Goal: Task Accomplishment & Management: Complete application form

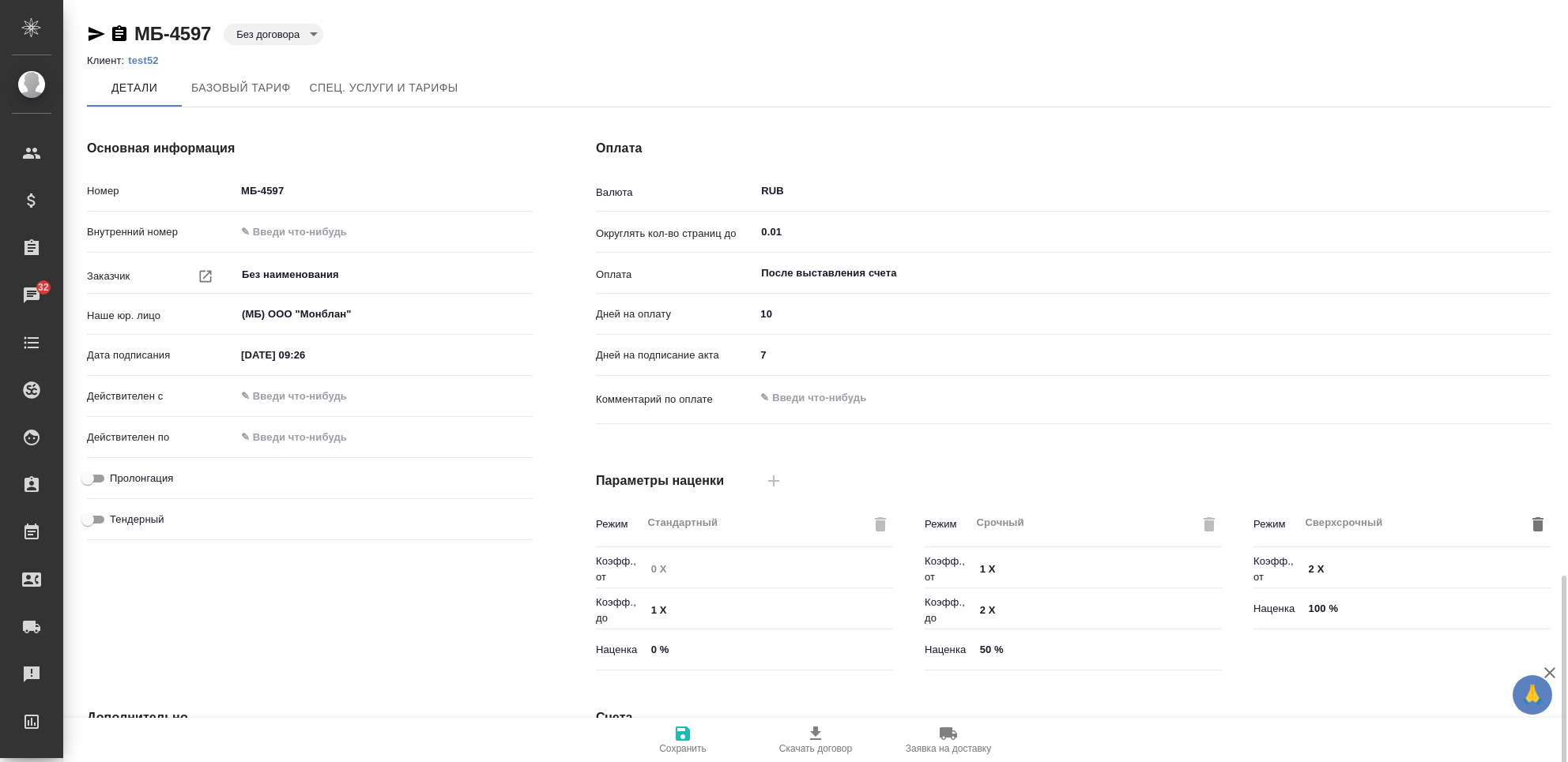
scroll to position [341, 0]
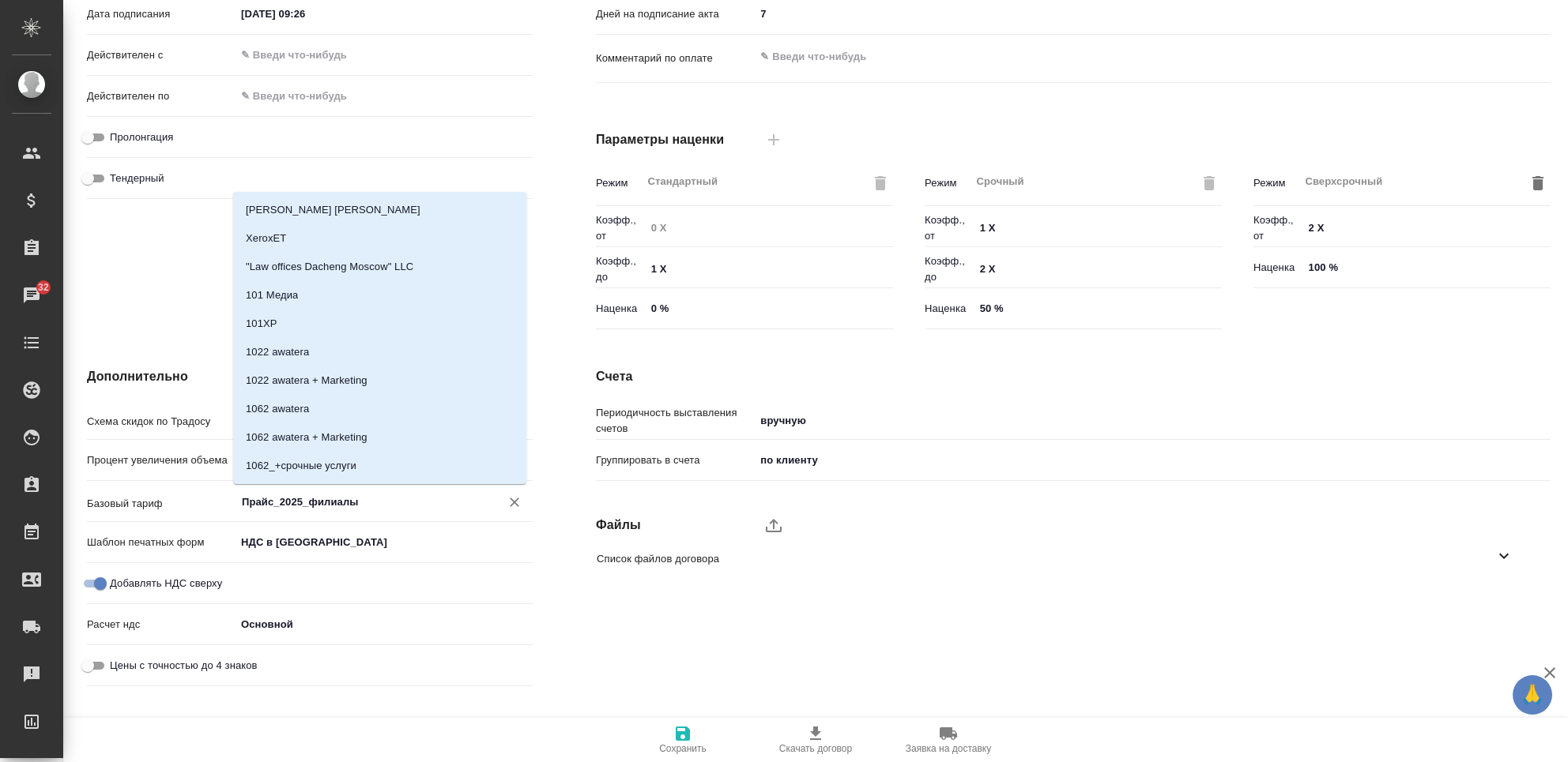
click at [286, 500] on input "Прайс_2025_филиалы" at bounding box center [357, 501] width 235 height 19
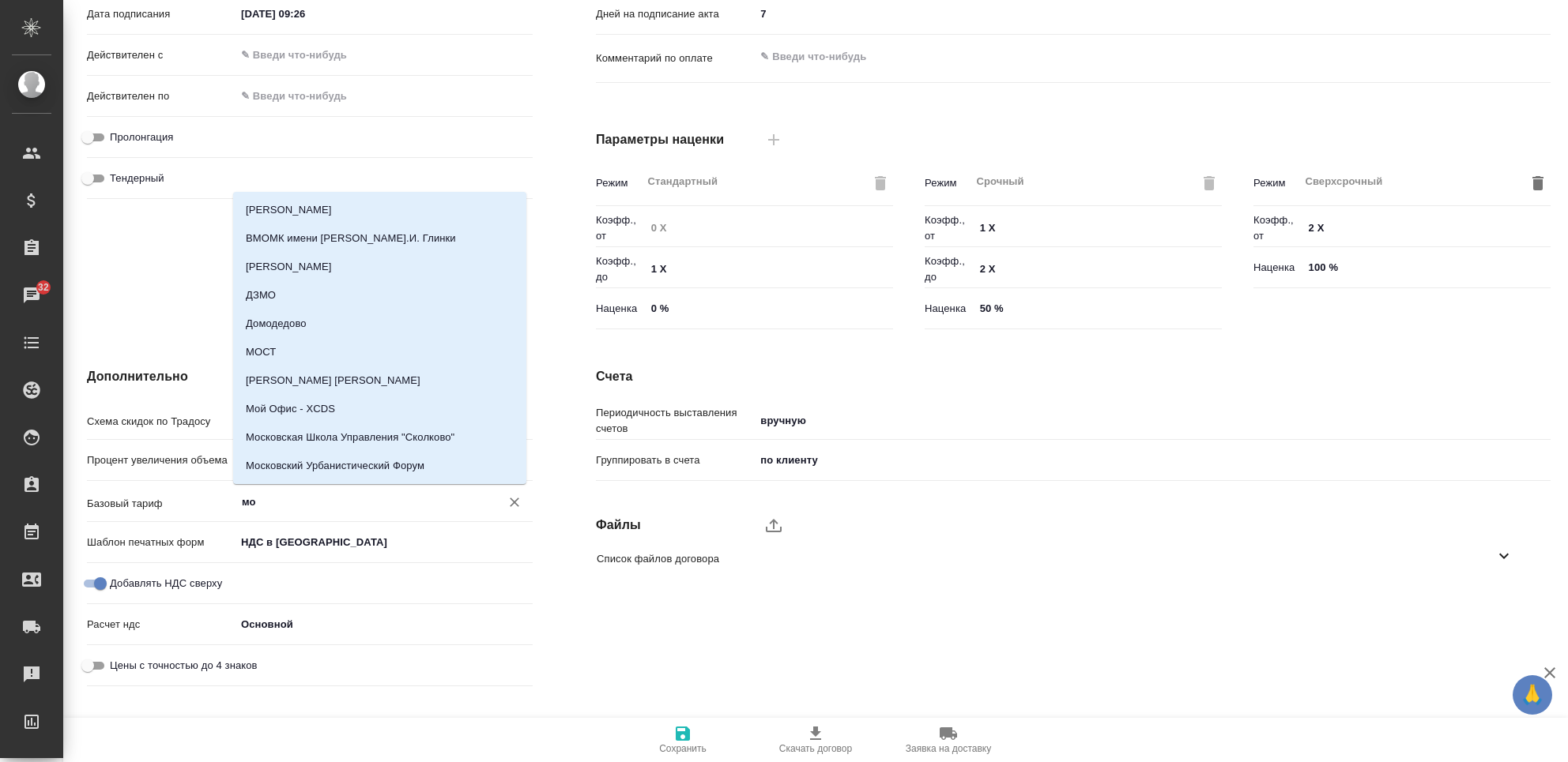
type input "м"
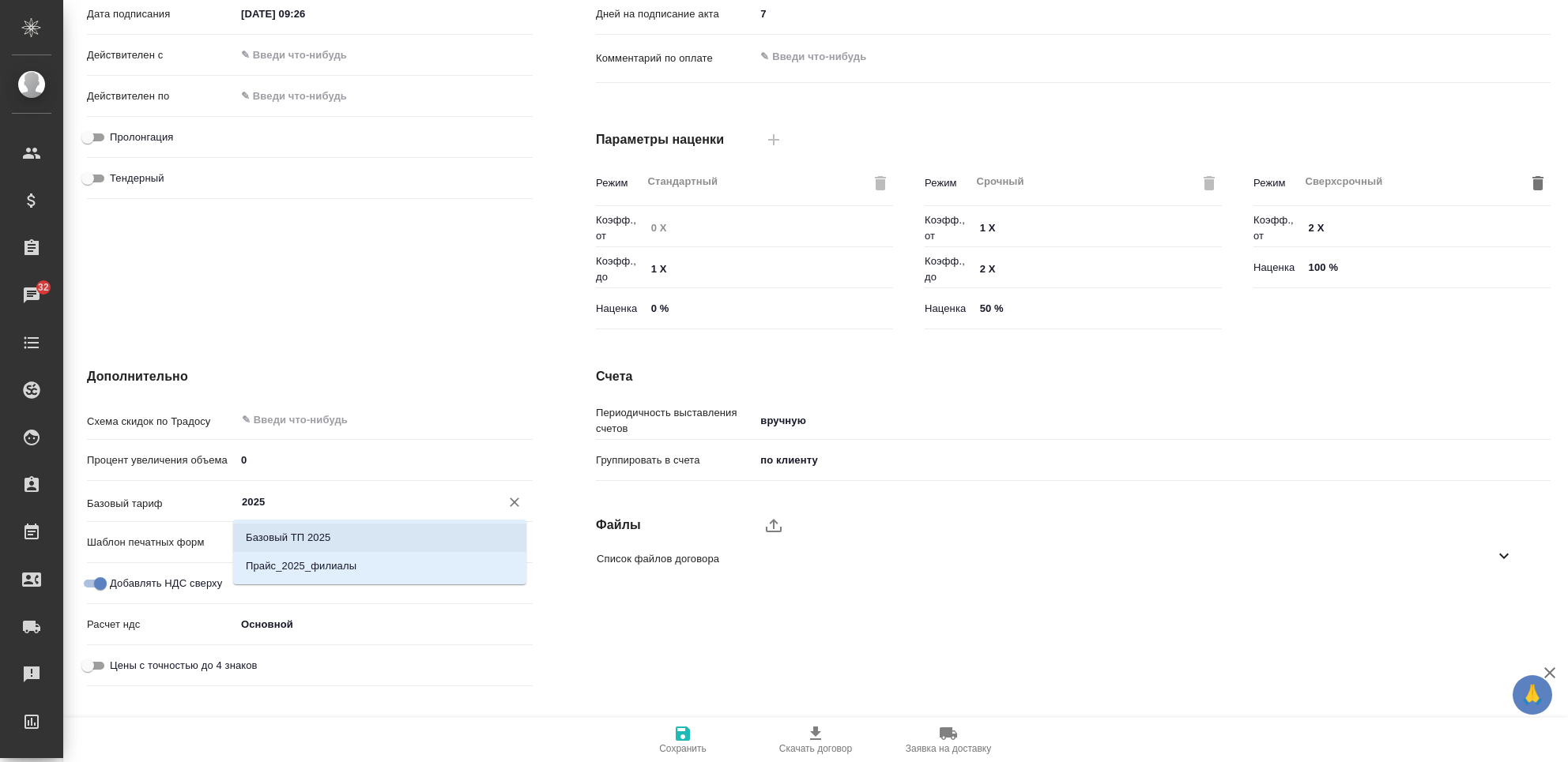
click at [495, 496] on div "2025 ​" at bounding box center [384, 501] width 297 height 28
click at [496, 500] on div "2025 ​" at bounding box center [384, 501] width 297 height 28
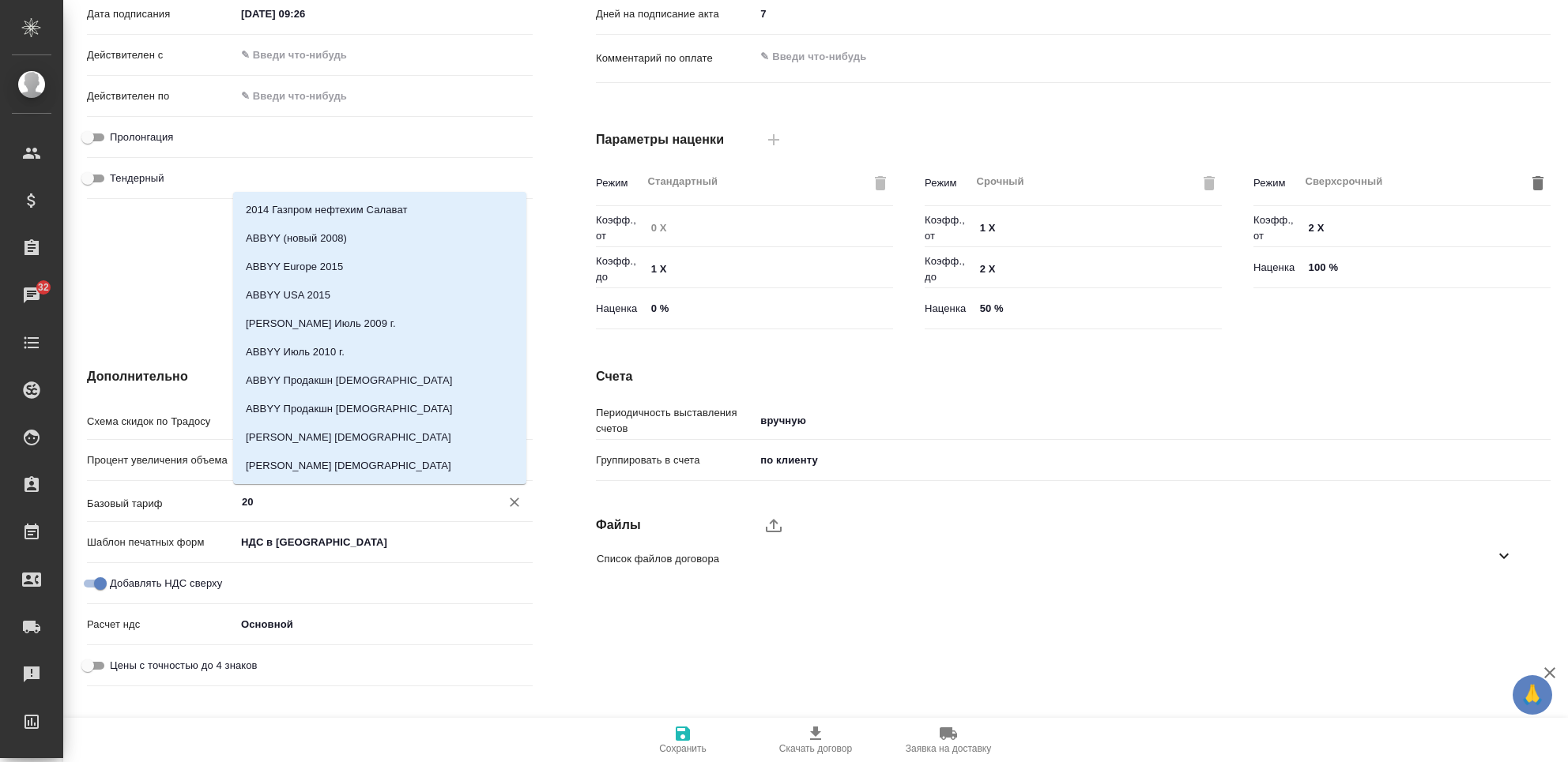
type input "2"
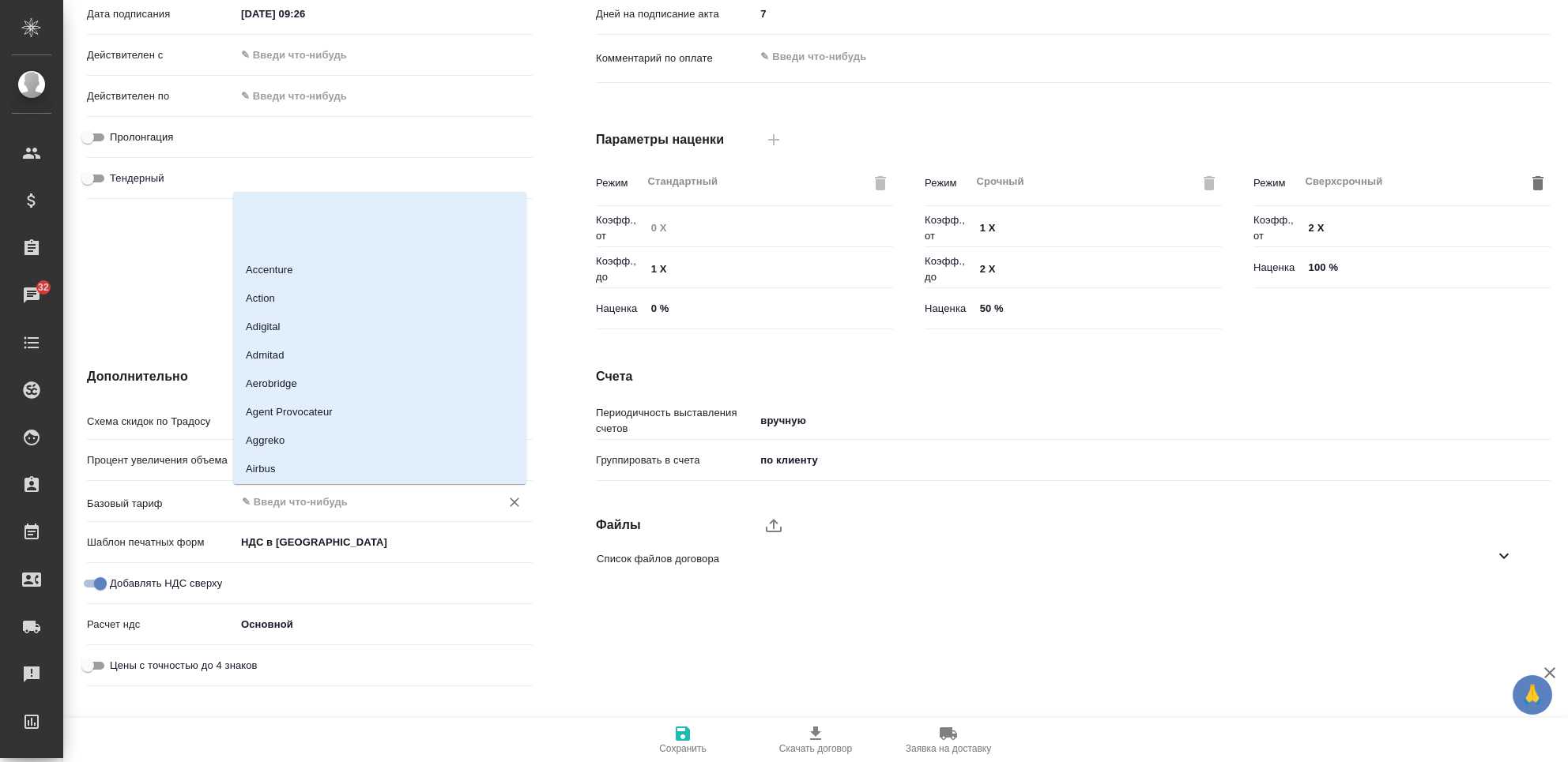
scroll to position [1789, 0]
drag, startPoint x: 508, startPoint y: 226, endPoint x: 510, endPoint y: 276, distance: 50.0
click at [510, 280] on div "[PERSON_NAME] [PERSON_NAME] ADD Abbvie Kaz Academyft Accenture Action Adigital …" at bounding box center [379, 338] width 293 height 292
drag, startPoint x: 504, startPoint y: 228, endPoint x: 504, endPoint y: 285, distance: 57.0
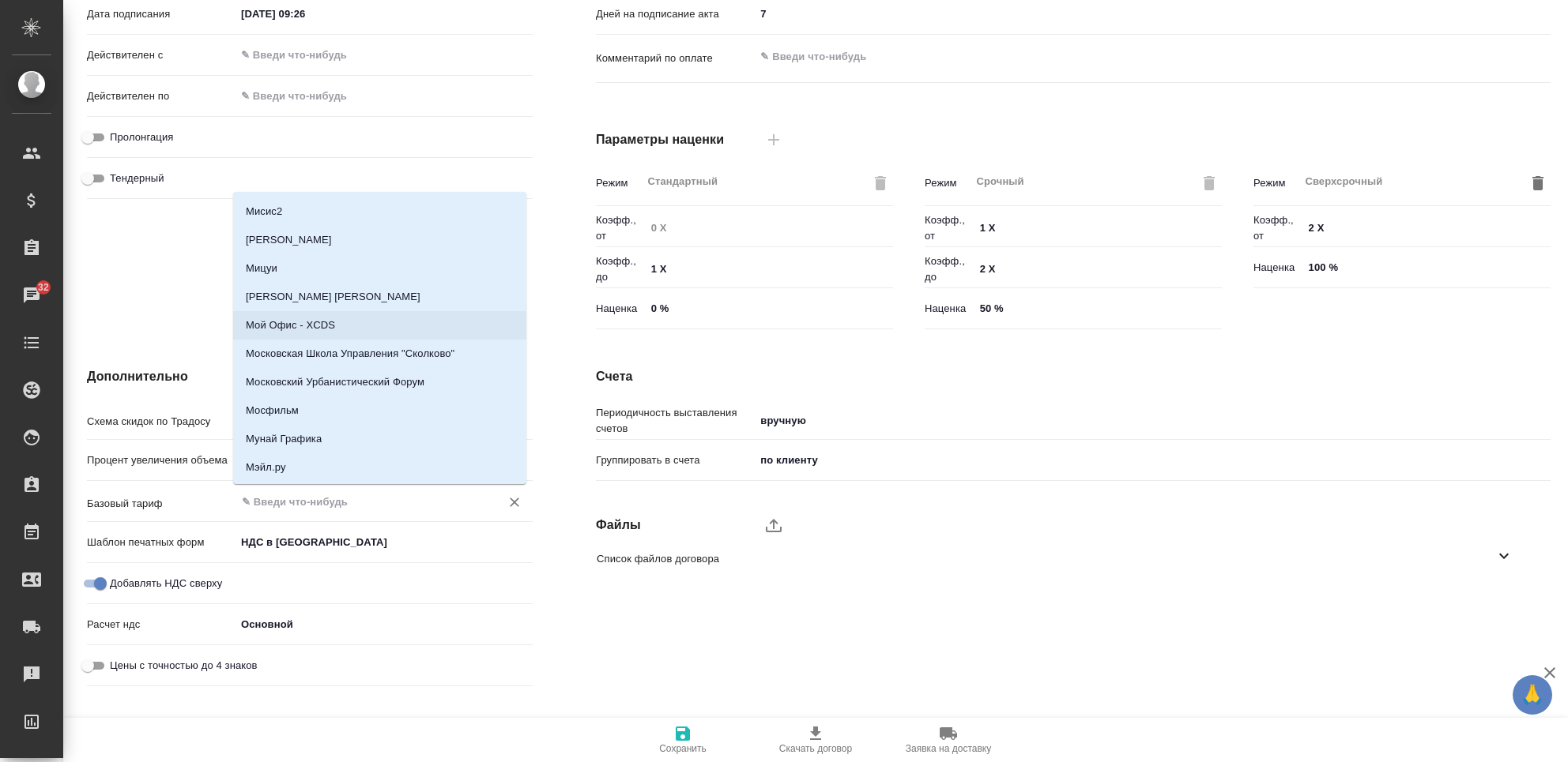
scroll to position [22112, 0]
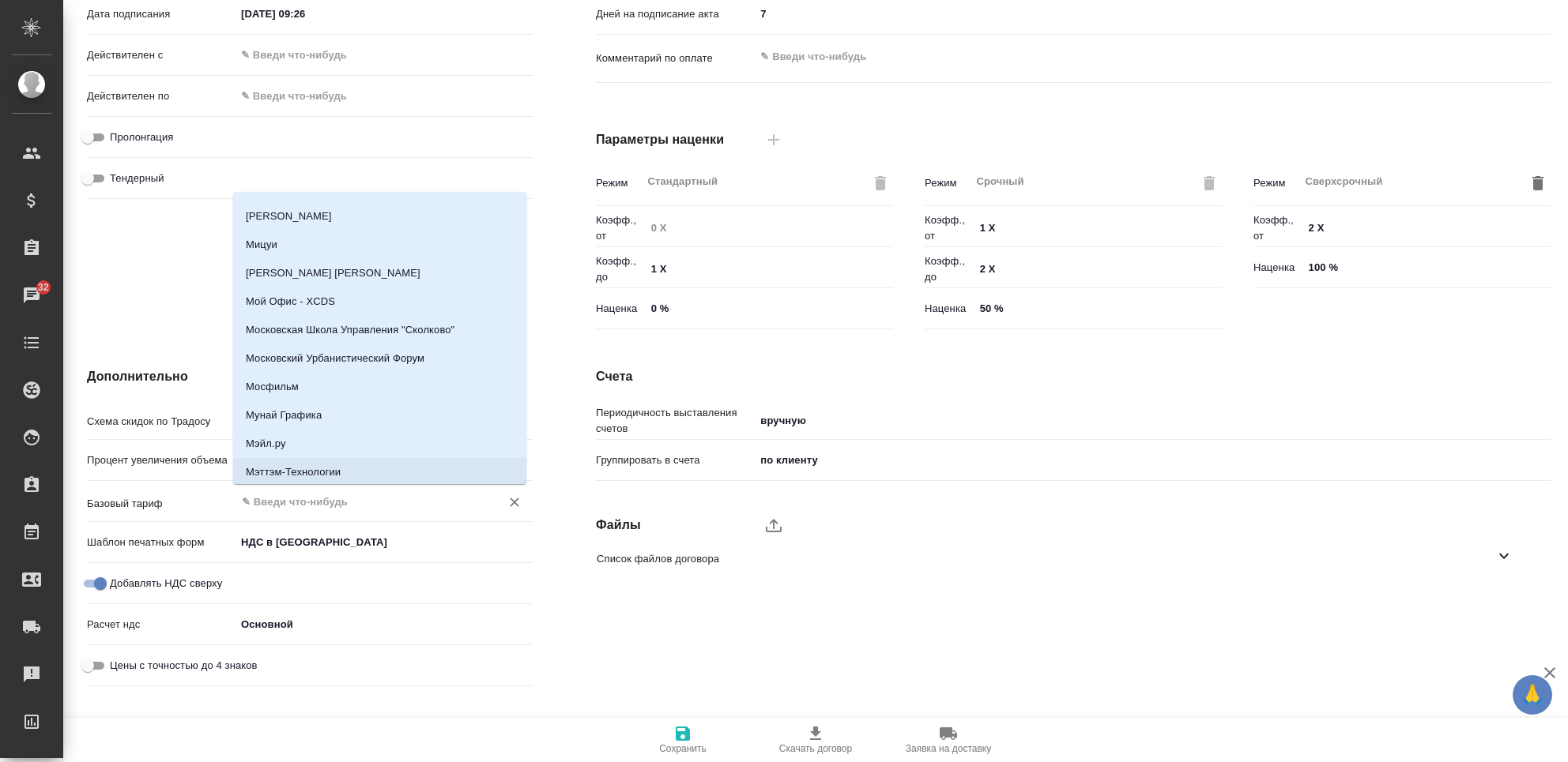
click at [1001, 581] on ul "Список файлов договора" at bounding box center [1062, 558] width 955 height 49
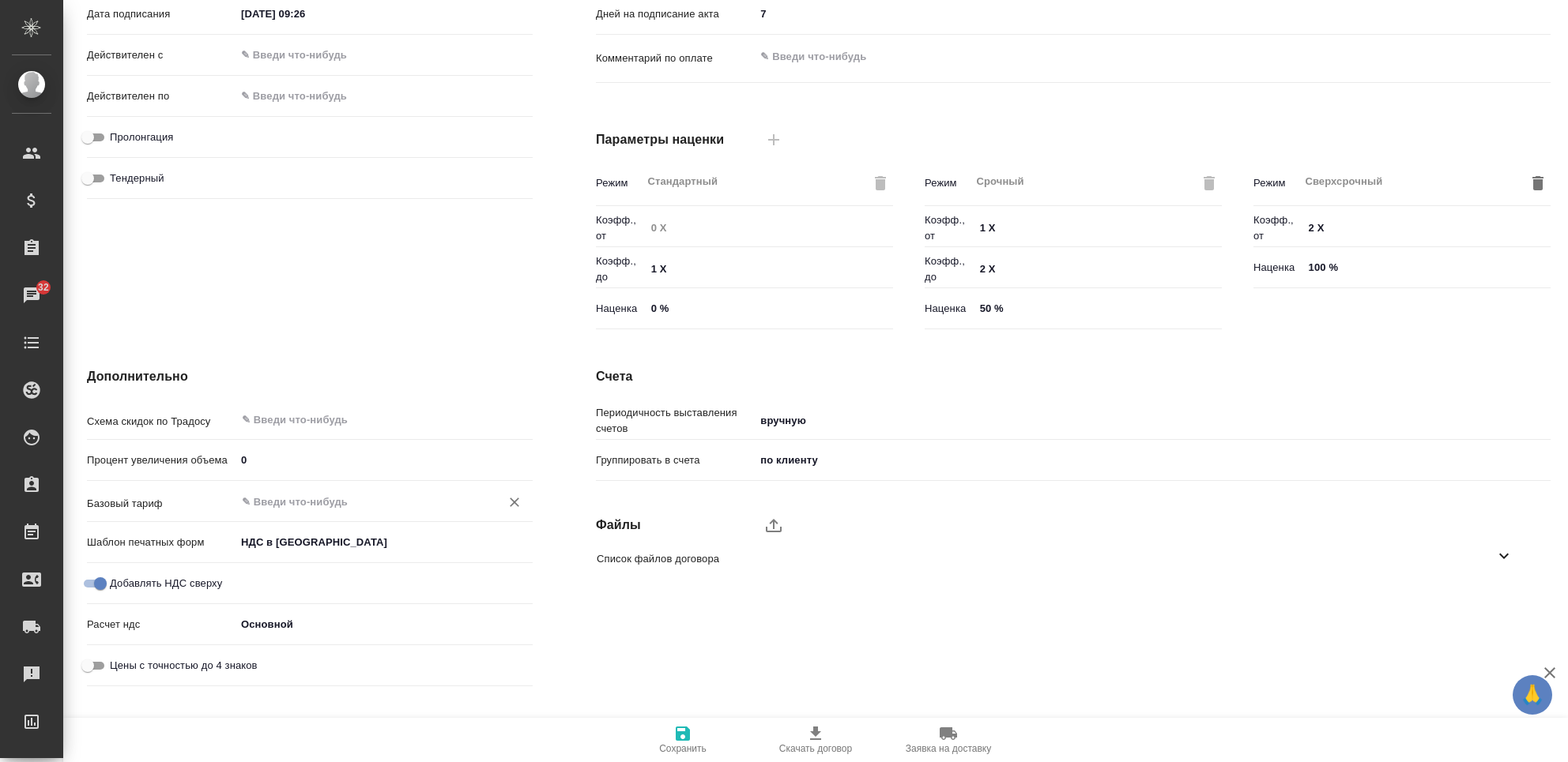
click at [289, 489] on div "​" at bounding box center [384, 501] width 297 height 28
click at [284, 496] on input "text" at bounding box center [357, 501] width 235 height 19
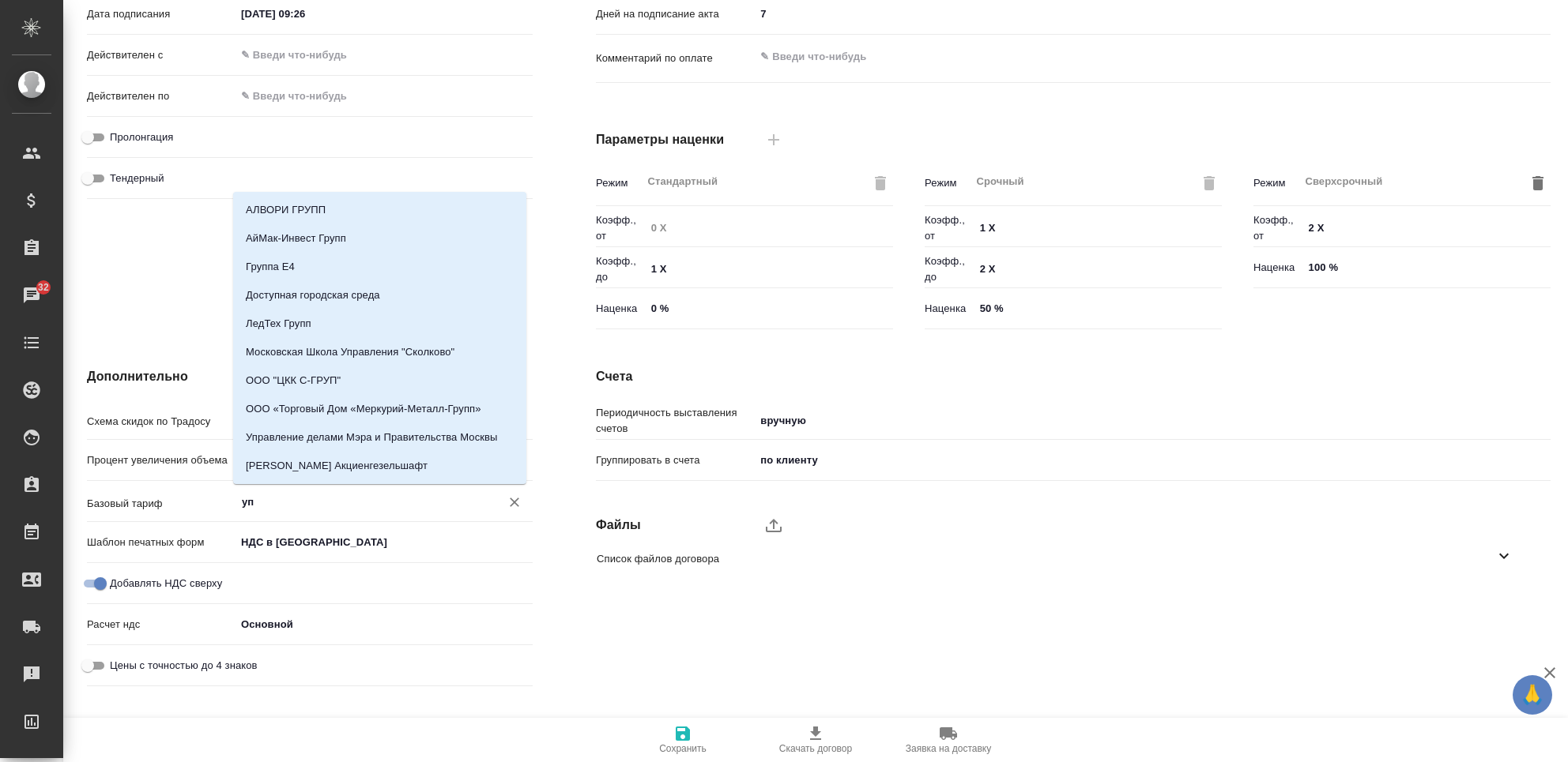
type input "у"
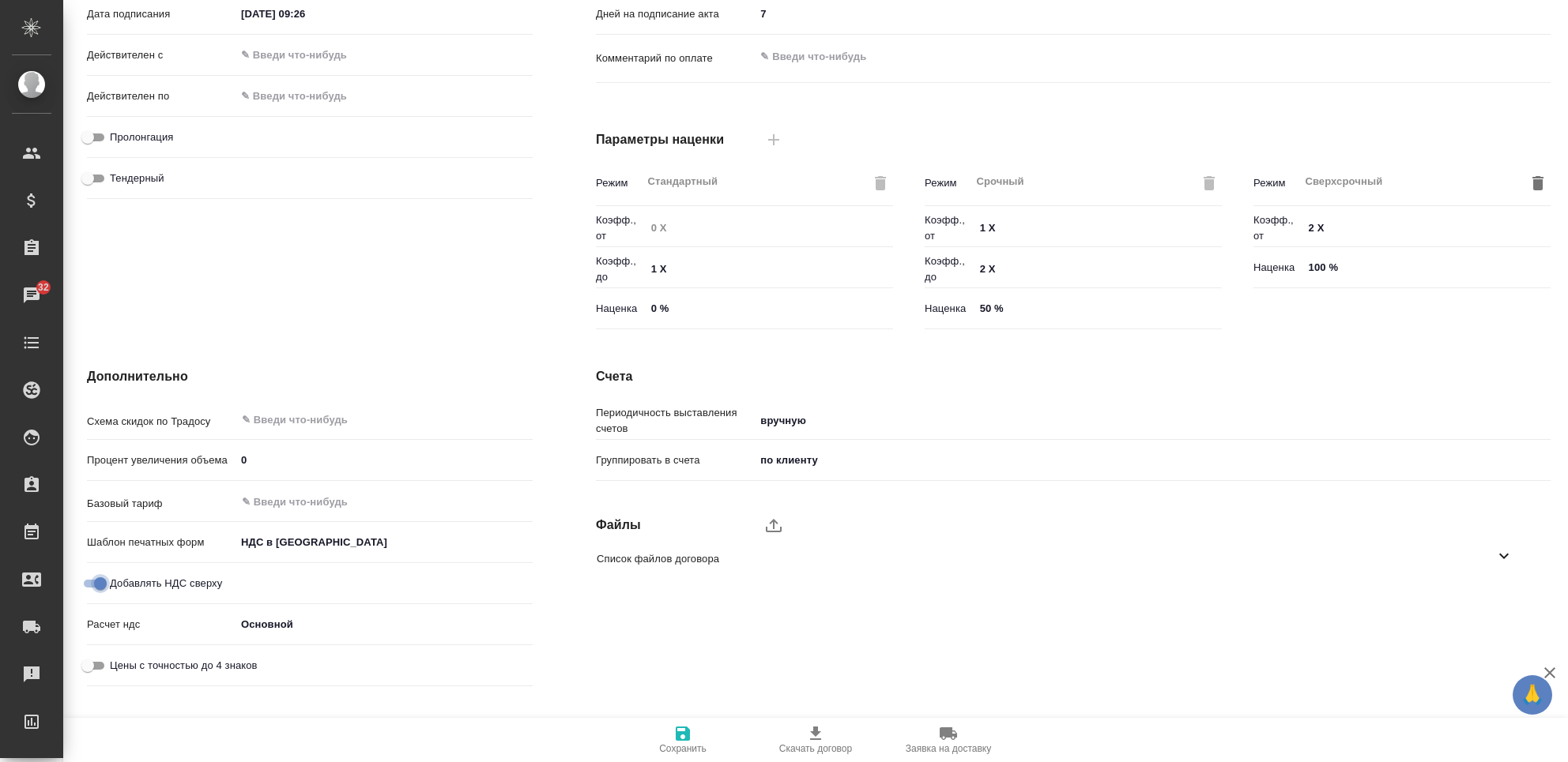
click at [90, 578] on input "Добавлять НДС сверху" at bounding box center [100, 583] width 56 height 19
checkbox input "false"
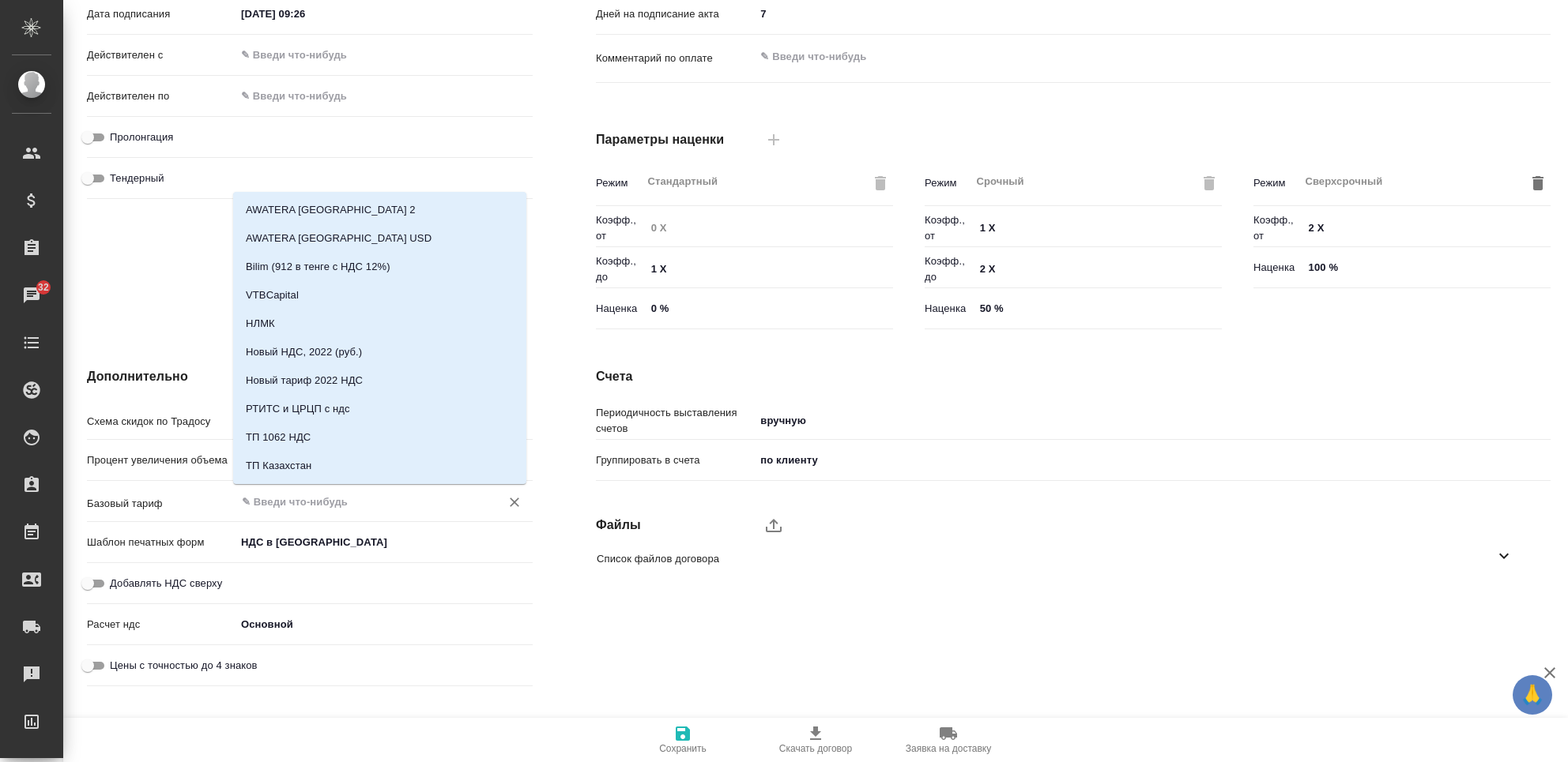
drag, startPoint x: 253, startPoint y: 502, endPoint x: 272, endPoint y: 500, distance: 19.1
click at [255, 501] on input "text" at bounding box center [357, 501] width 235 height 19
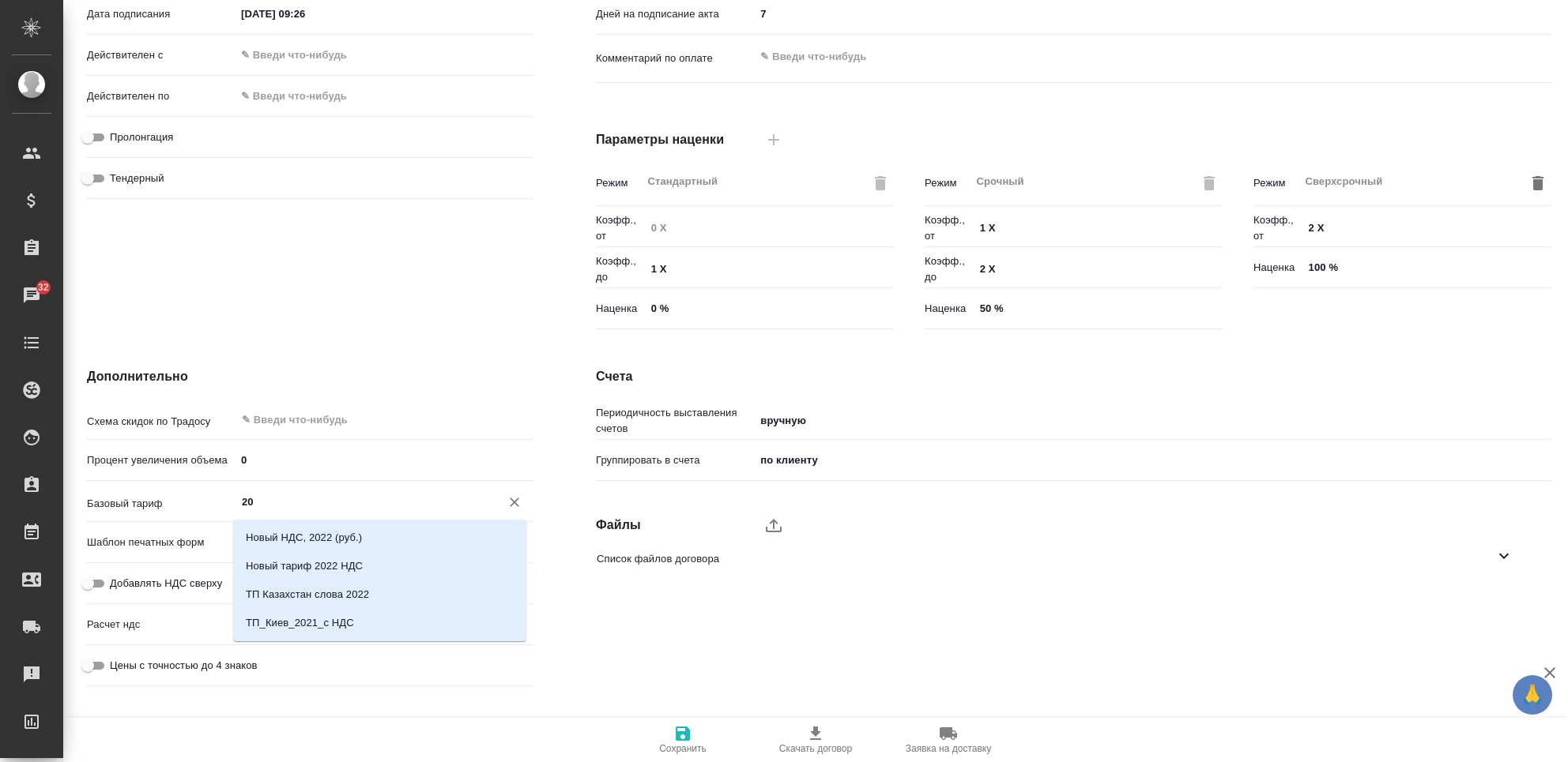
type input "2"
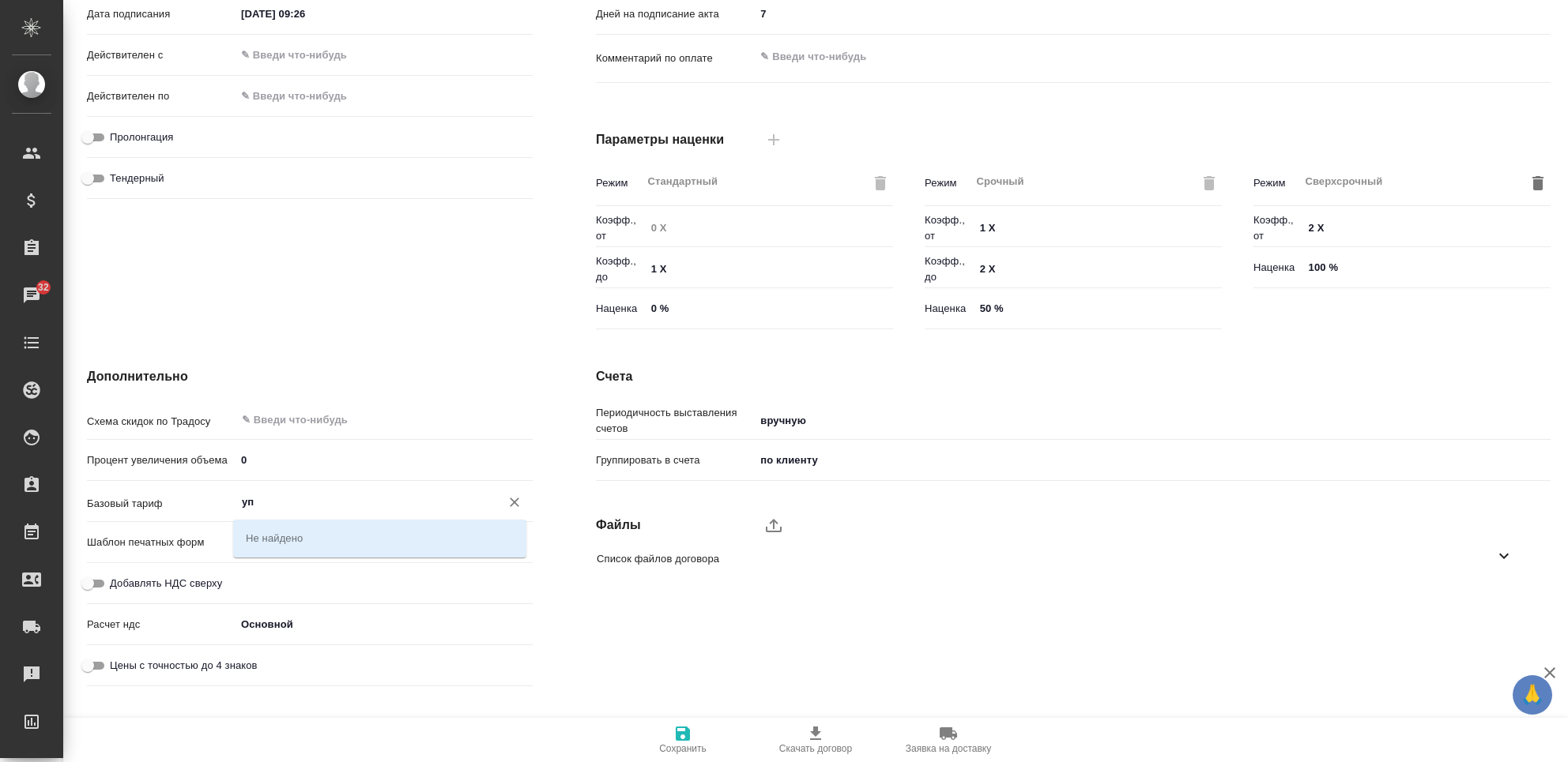
type input "у"
type input "У"
click at [544, 659] on div "Дополнительно Схема скидок по Традосу ​ Процент увеличения объема 0 Базовый тар…" at bounding box center [310, 530] width 509 height 389
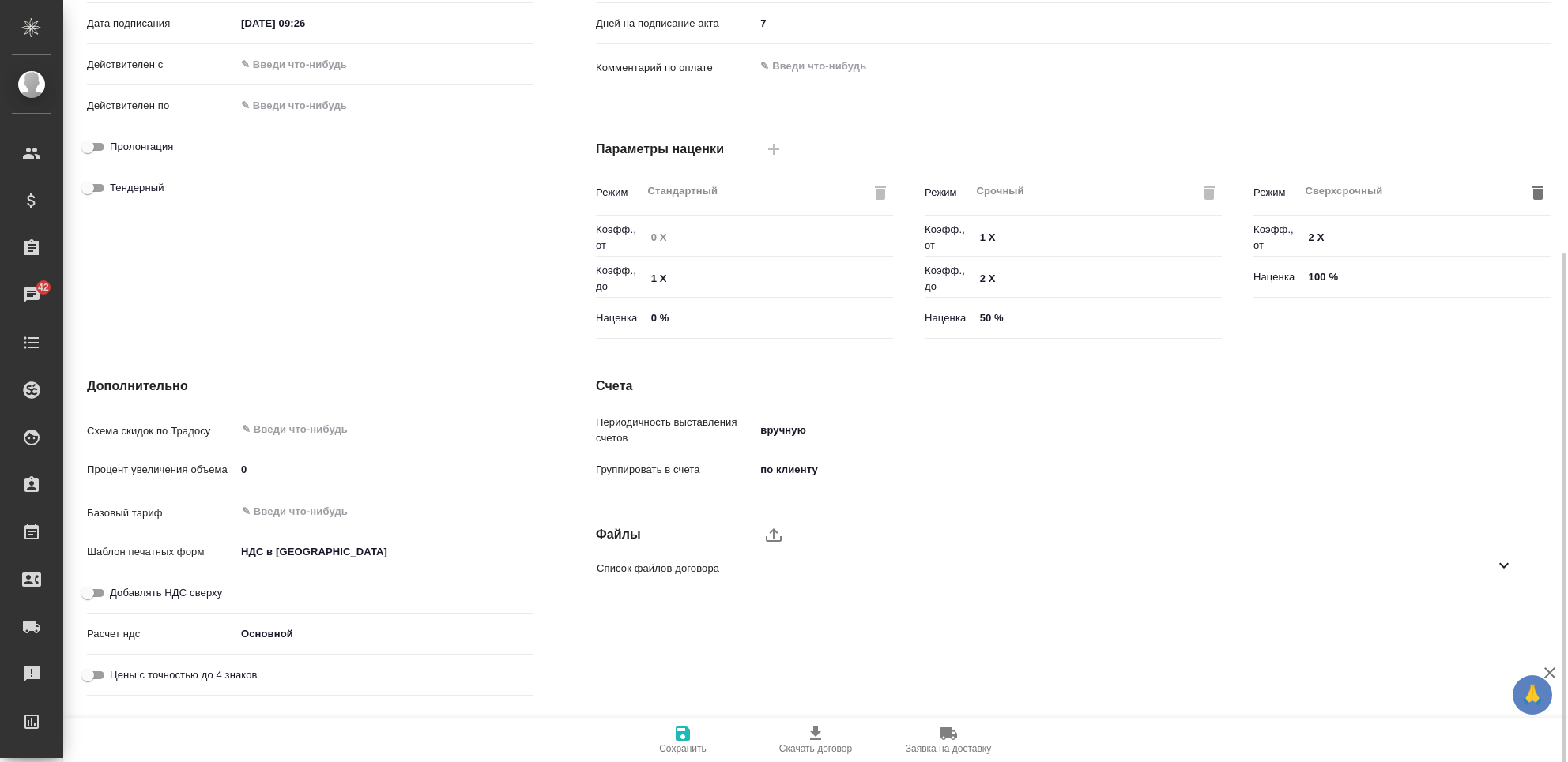
scroll to position [362, 0]
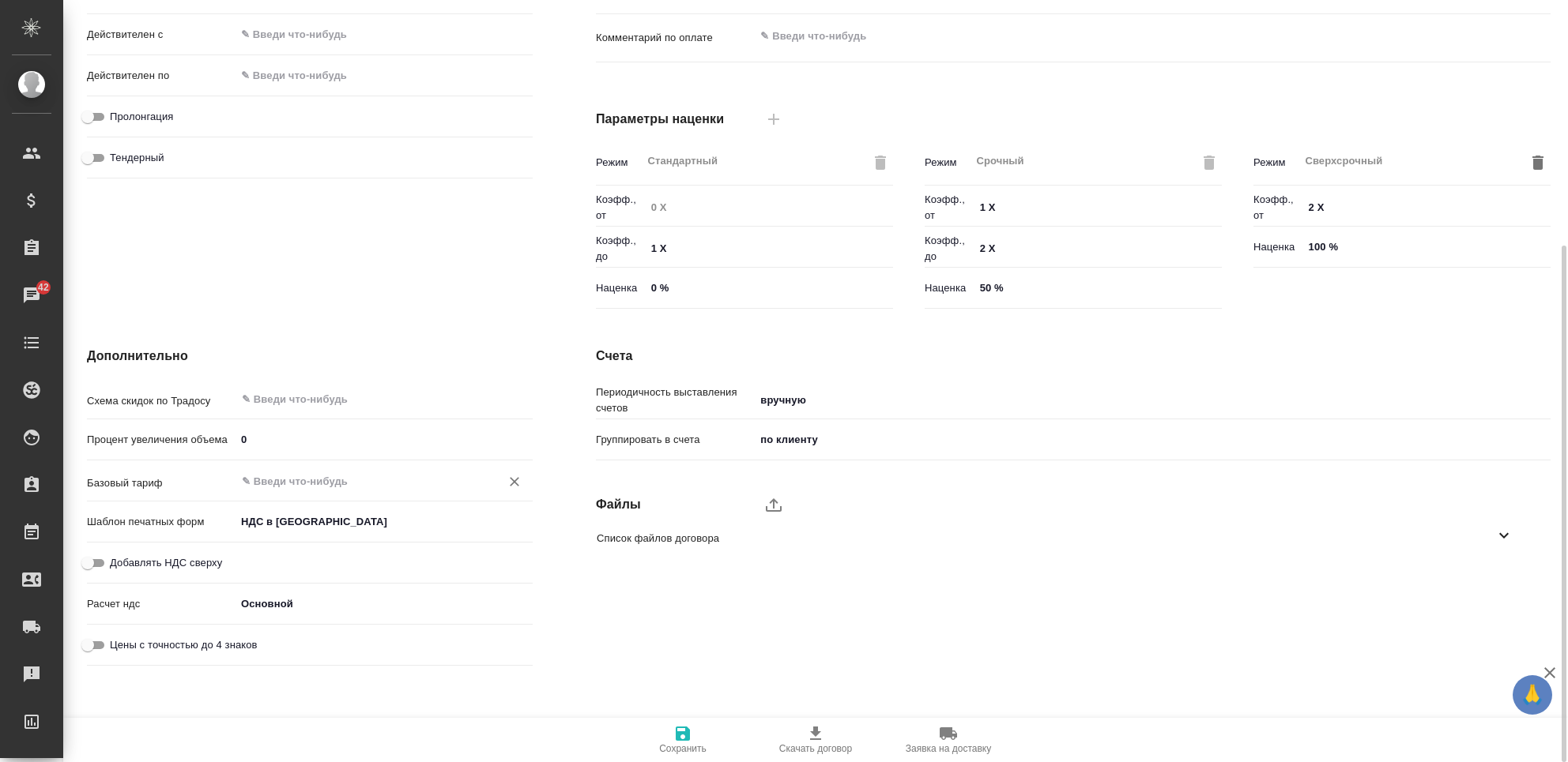
click at [291, 480] on input "text" at bounding box center [357, 481] width 235 height 19
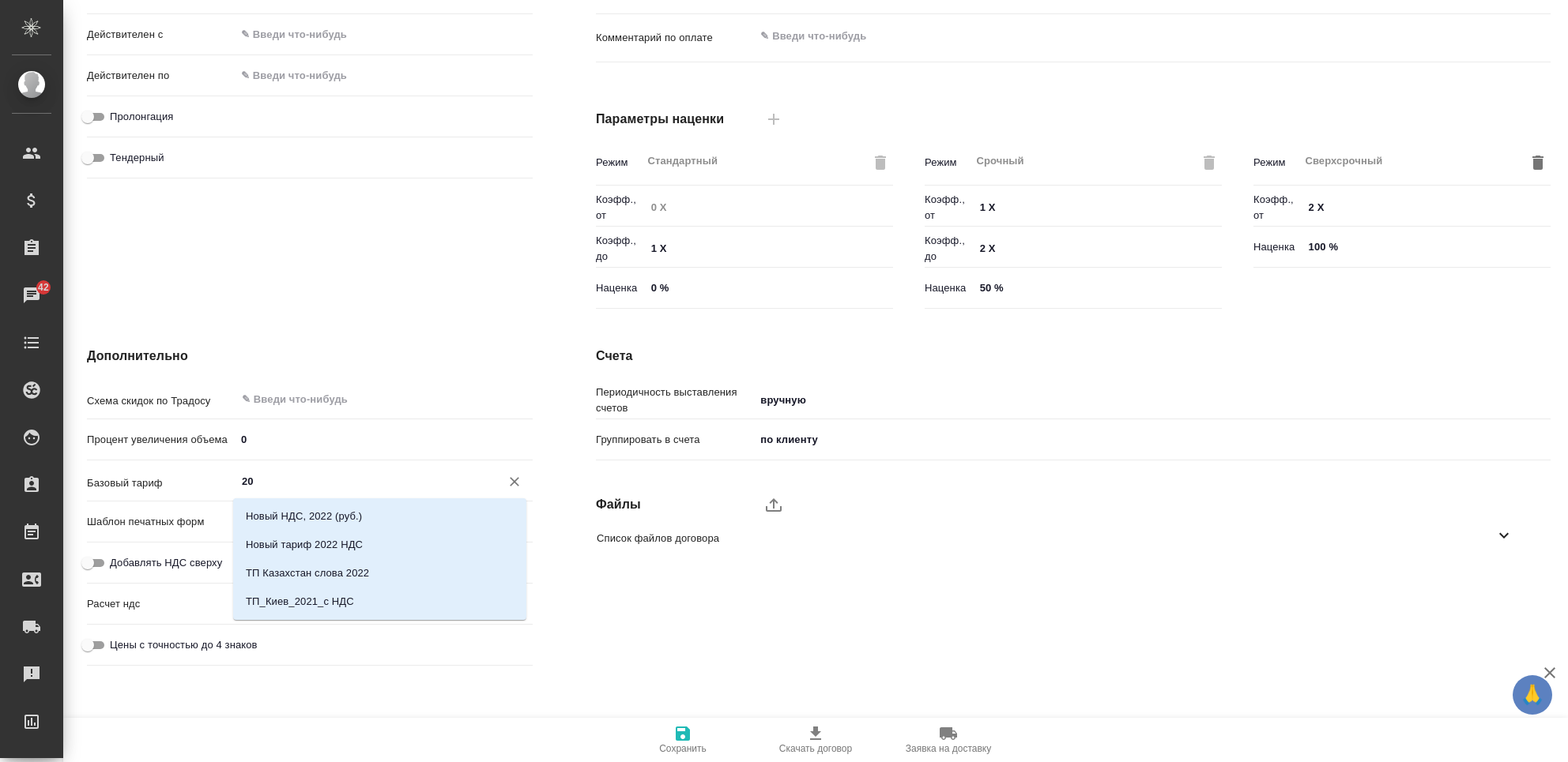
type input "2"
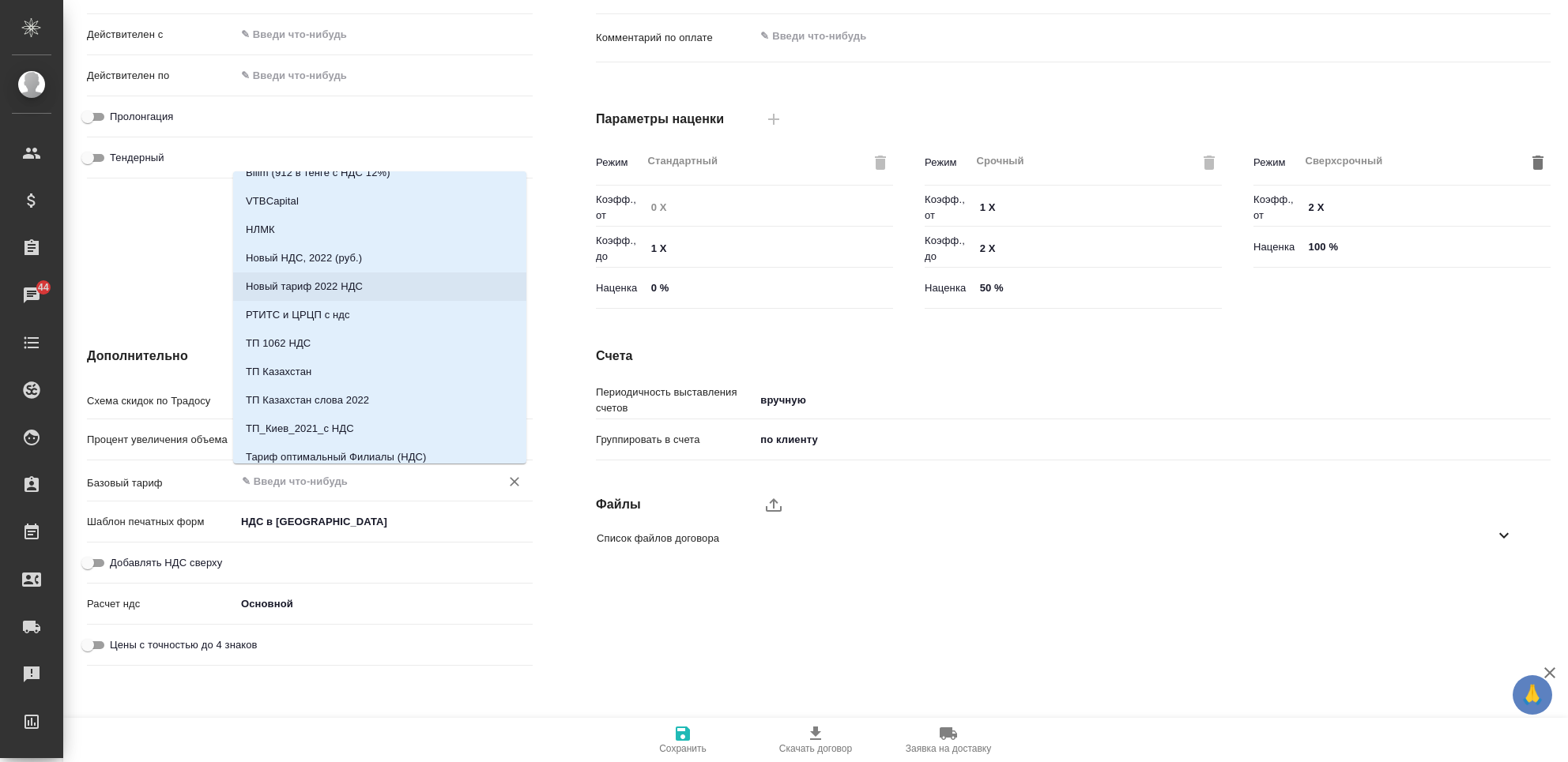
scroll to position [139, 0]
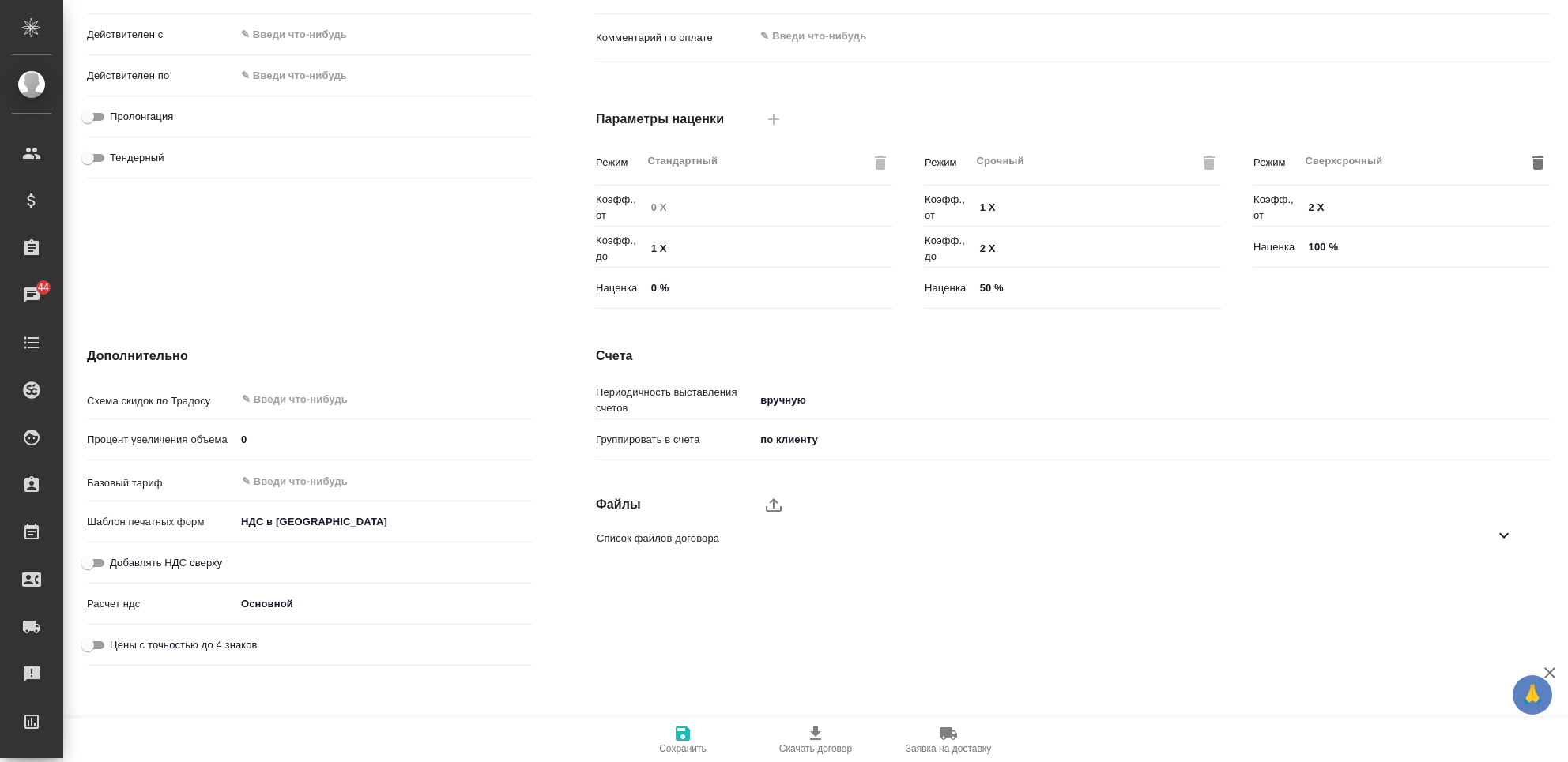
click at [1201, 612] on div "Счета Периодичность выставления счетов вручную manual Группировать в счета по к…" at bounding box center [1072, 509] width 1017 height 389
click at [259, 482] on input "text" at bounding box center [357, 481] width 235 height 19
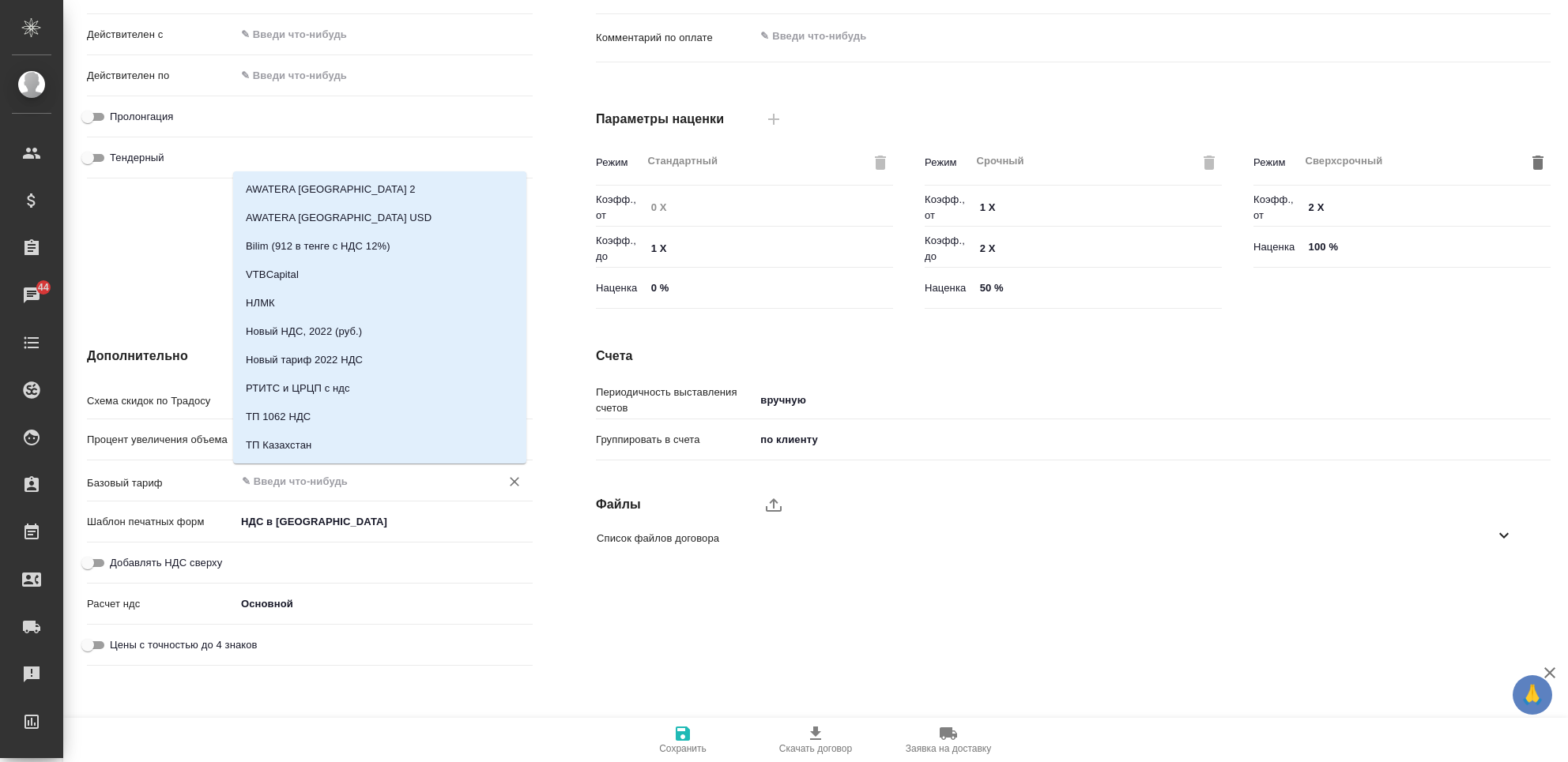
click at [272, 482] on input "text" at bounding box center [357, 481] width 235 height 19
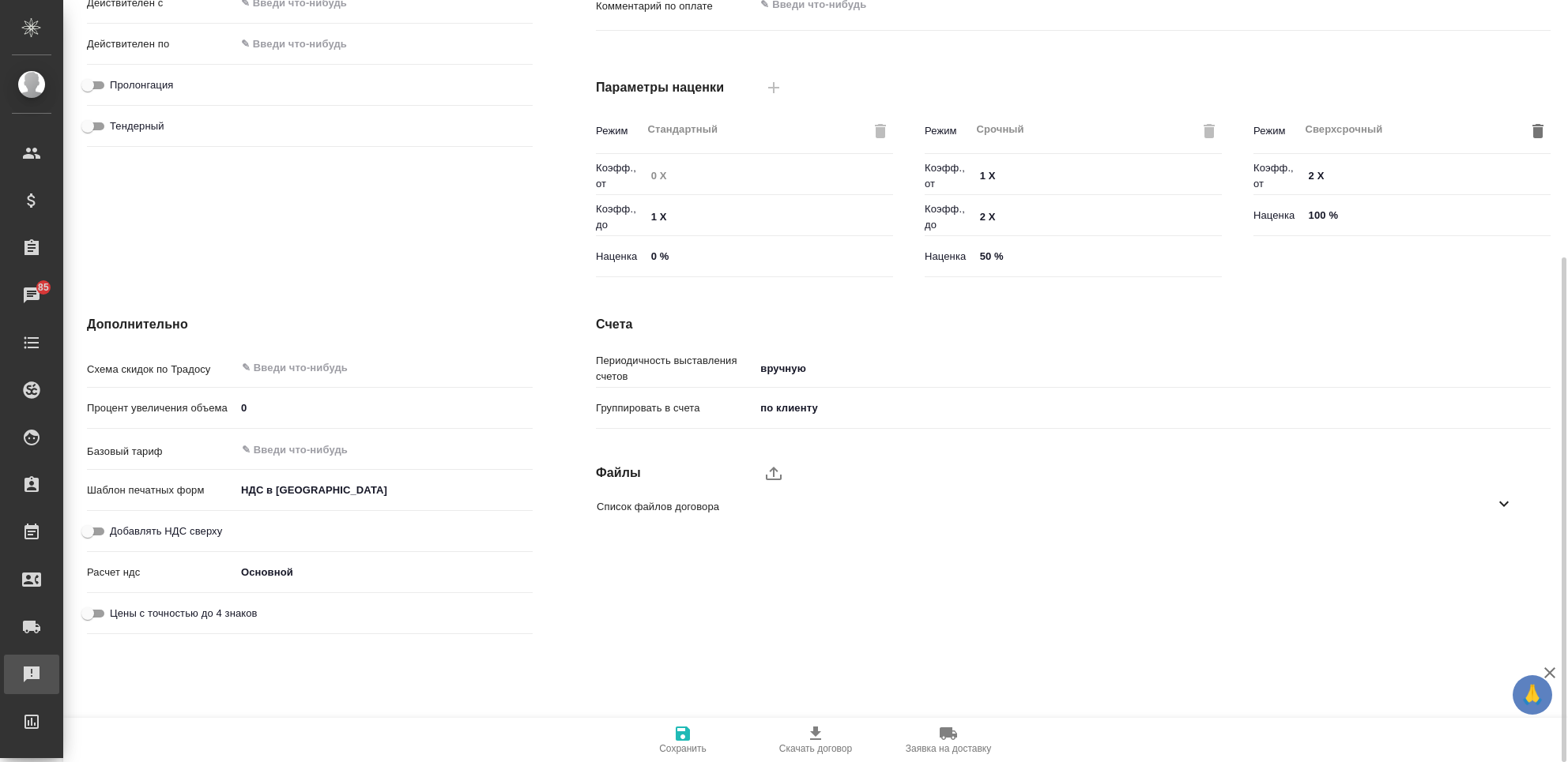
scroll to position [393, 0]
